Goal: Task Accomplishment & Management: Use online tool/utility

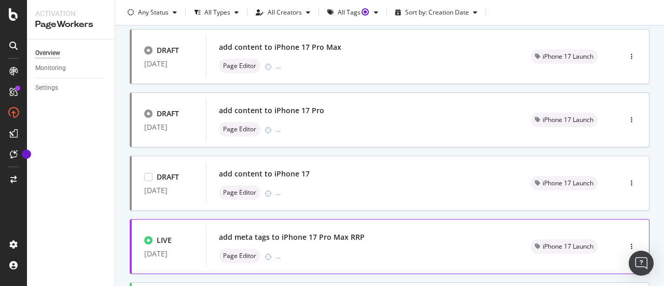
scroll to position [207, 0]
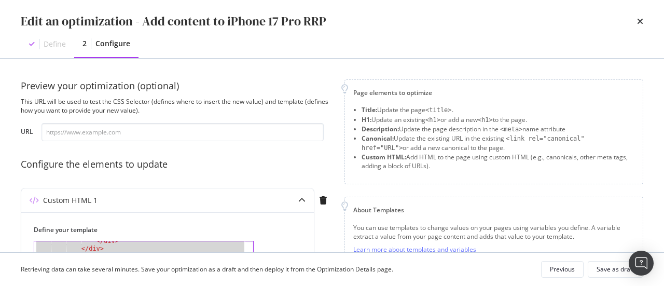
scroll to position [1396, 0]
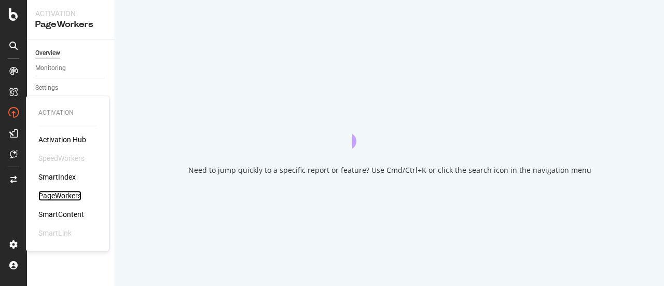
click at [58, 193] on div "PageWorkers" at bounding box center [59, 195] width 43 height 10
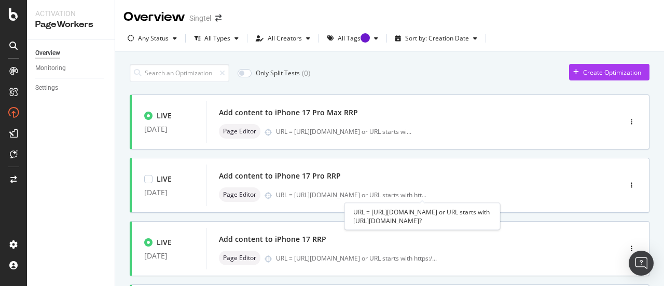
scroll to position [52, 0]
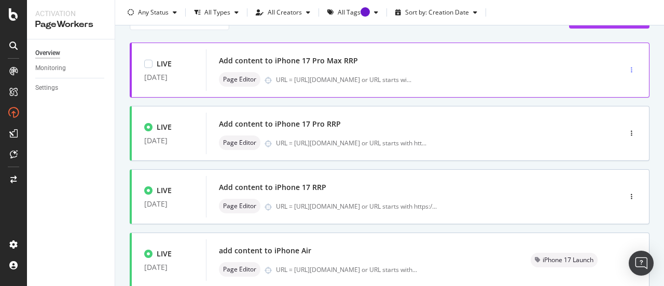
click at [626, 65] on div "button" at bounding box center [631, 70] width 10 height 16
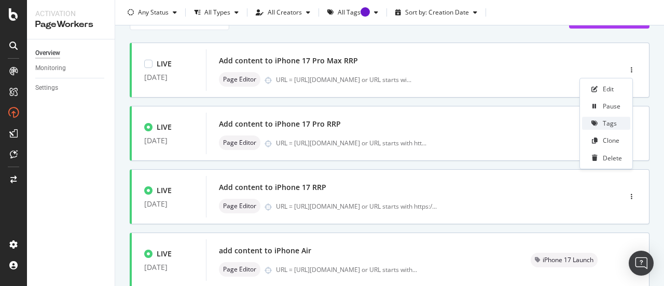
click at [613, 120] on div "Tags" at bounding box center [609, 123] width 14 height 9
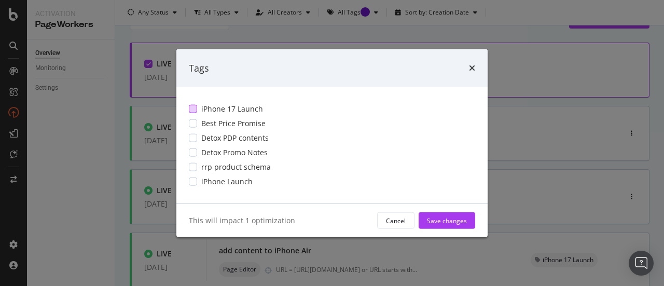
click at [204, 104] on div "iPhone 17 Launch Best Price Promise Detox PDP contents Detox Promo Notes rrp pr…" at bounding box center [331, 145] width 311 height 116
drag, startPoint x: 240, startPoint y: 106, endPoint x: 266, endPoint y: 115, distance: 28.4
click at [241, 106] on span "iPhone 17 Launch" at bounding box center [232, 109] width 62 height 10
click at [450, 220] on div "Save changes" at bounding box center [447, 220] width 40 height 9
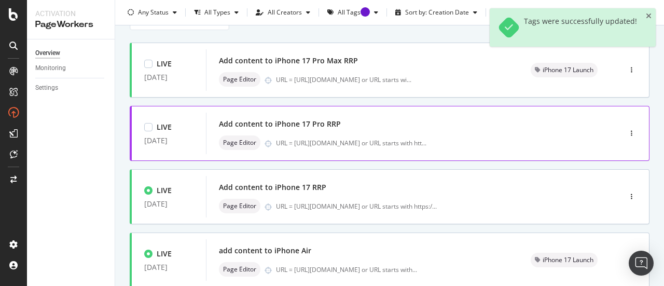
scroll to position [0, 0]
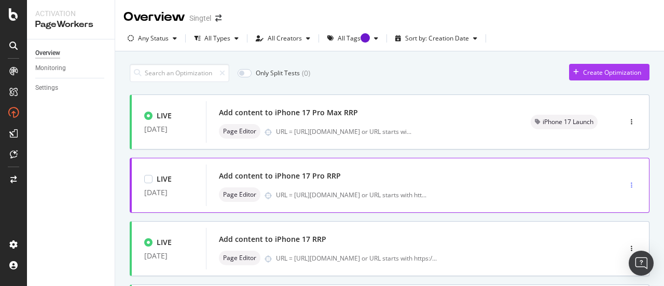
click at [630, 182] on icon "button" at bounding box center [631, 185] width 2 height 6
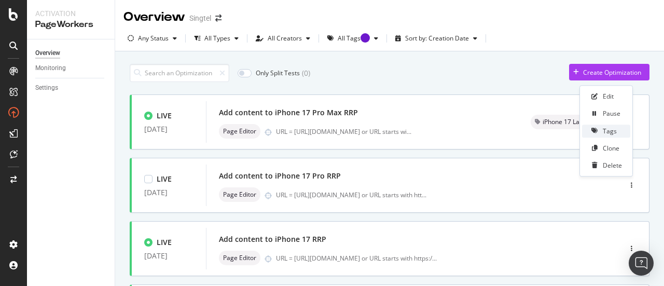
click at [613, 125] on div "Tags" at bounding box center [606, 130] width 48 height 13
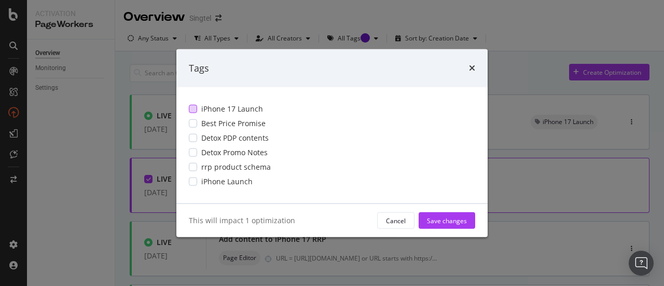
click at [230, 105] on span "iPhone 17 Launch" at bounding box center [232, 109] width 62 height 10
click at [452, 216] on div "Save changes" at bounding box center [447, 220] width 40 height 9
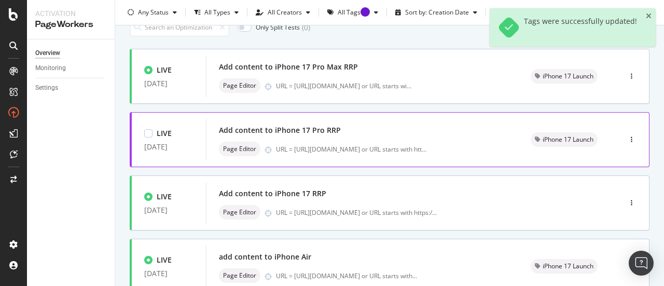
scroll to position [104, 0]
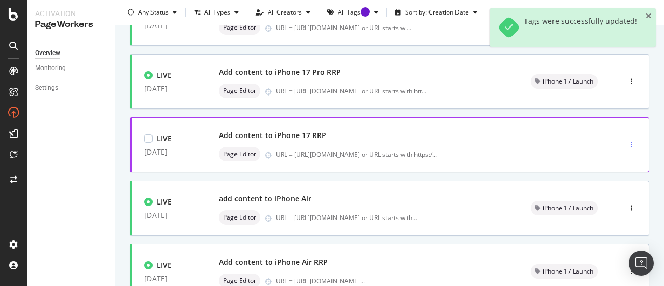
click at [626, 139] on div "button" at bounding box center [631, 145] width 10 height 16
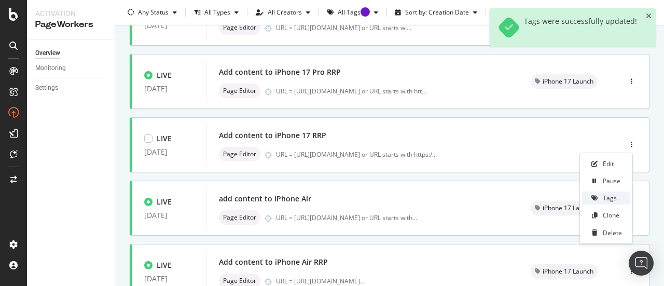
click at [597, 195] on icon at bounding box center [594, 198] width 6 height 6
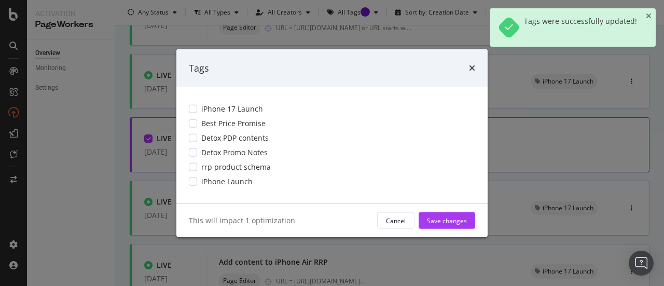
scroll to position [0, 0]
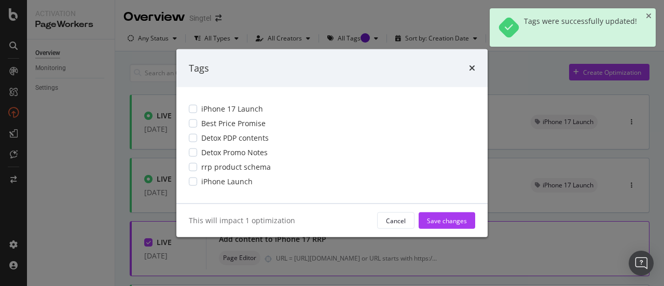
drag, startPoint x: 215, startPoint y: 109, endPoint x: 358, endPoint y: 233, distance: 188.9
click at [216, 109] on span "iPhone 17 Launch" at bounding box center [232, 109] width 62 height 10
click at [446, 221] on div "Save changes" at bounding box center [447, 220] width 40 height 9
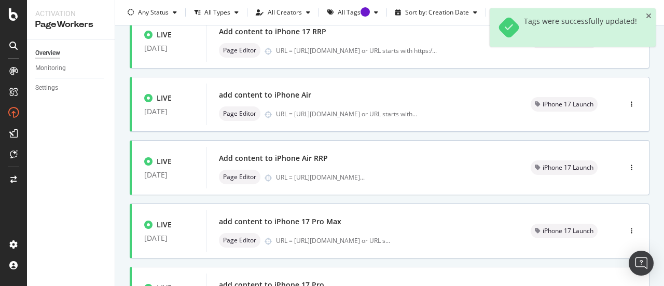
scroll to position [499, 0]
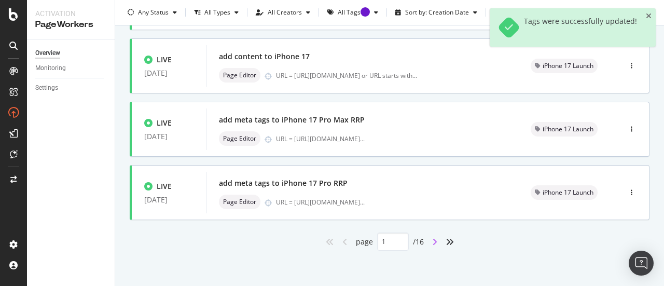
click at [432, 237] on icon "angle-right" at bounding box center [434, 241] width 5 height 8
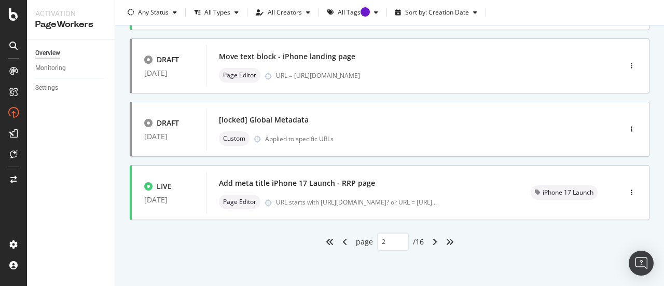
click at [343, 242] on div "angle-left" at bounding box center [344, 241] width 13 height 17
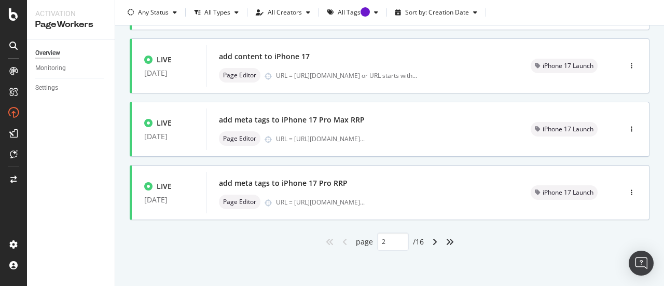
type input "1"
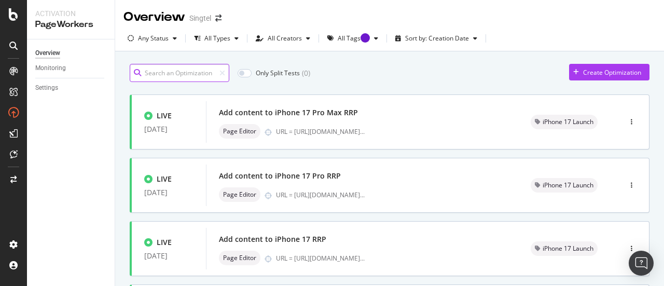
scroll to position [250, 0]
